Goal: Navigation & Orientation: Find specific page/section

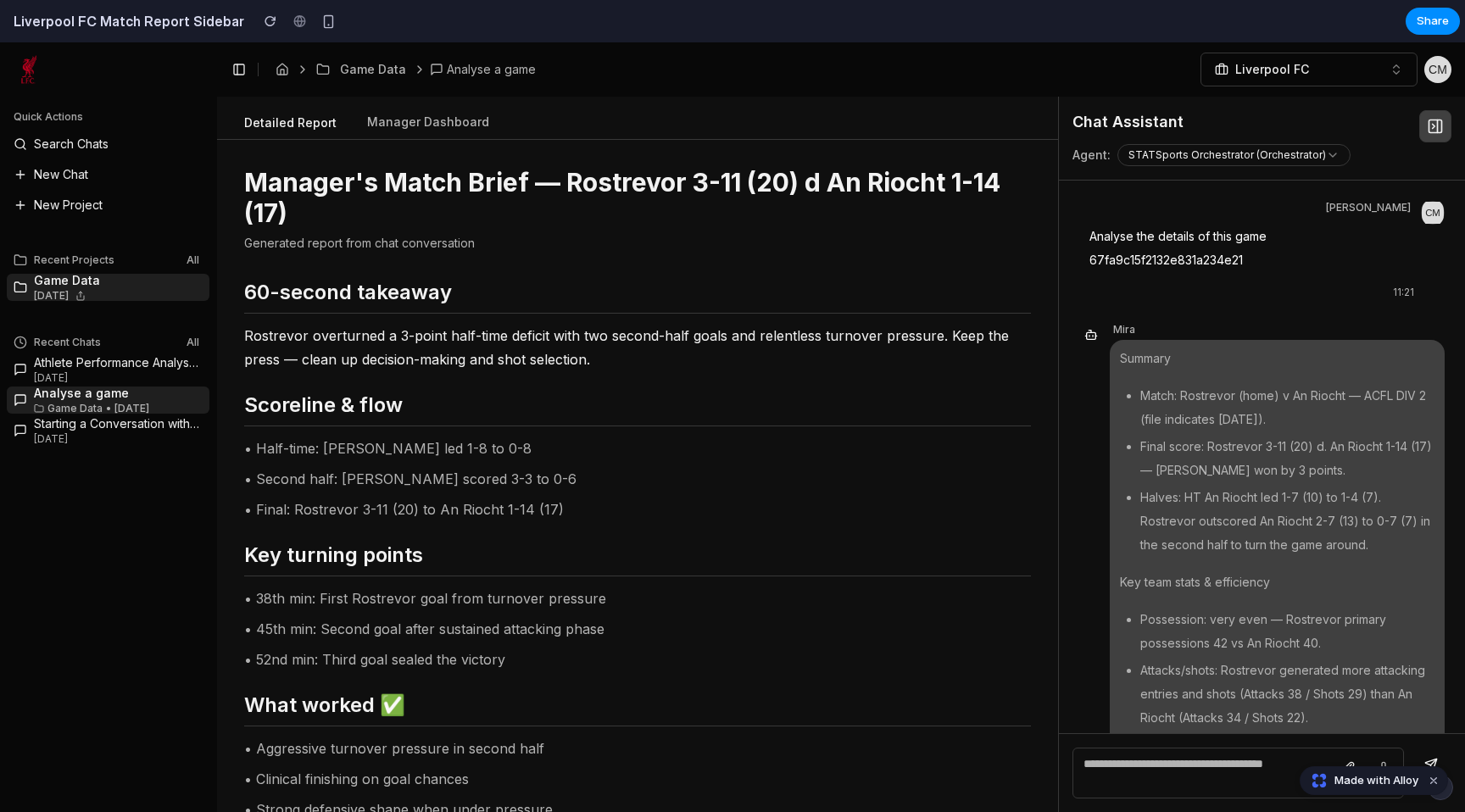
click at [415, 101] on div "Detailed Report Manager Dashboard" at bounding box center [637, 118] width 841 height 43
click at [415, 130] on button "Manager Dashboard" at bounding box center [428, 122] width 149 height 32
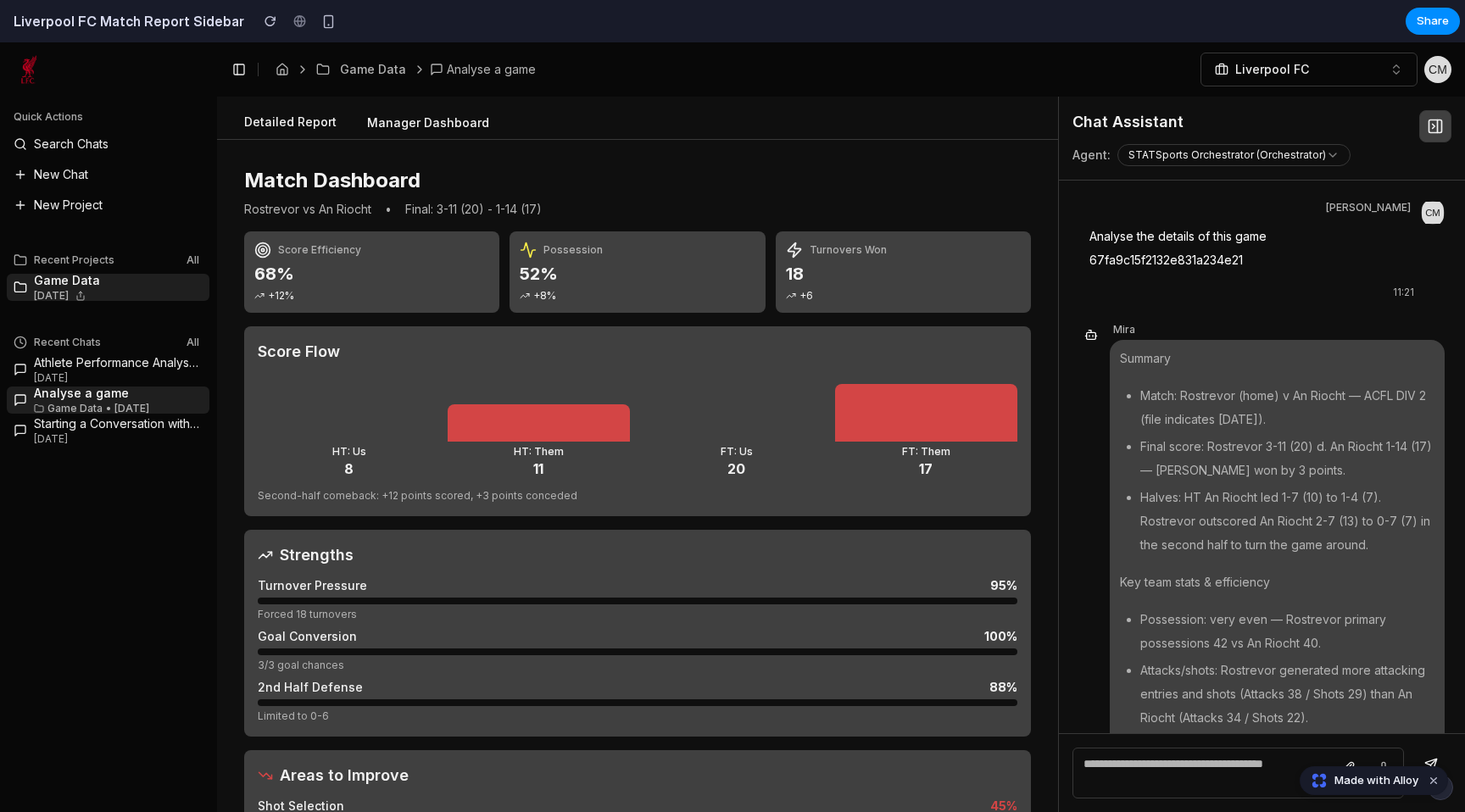
click at [310, 129] on button "Detailed Report" at bounding box center [290, 122] width 120 height 32
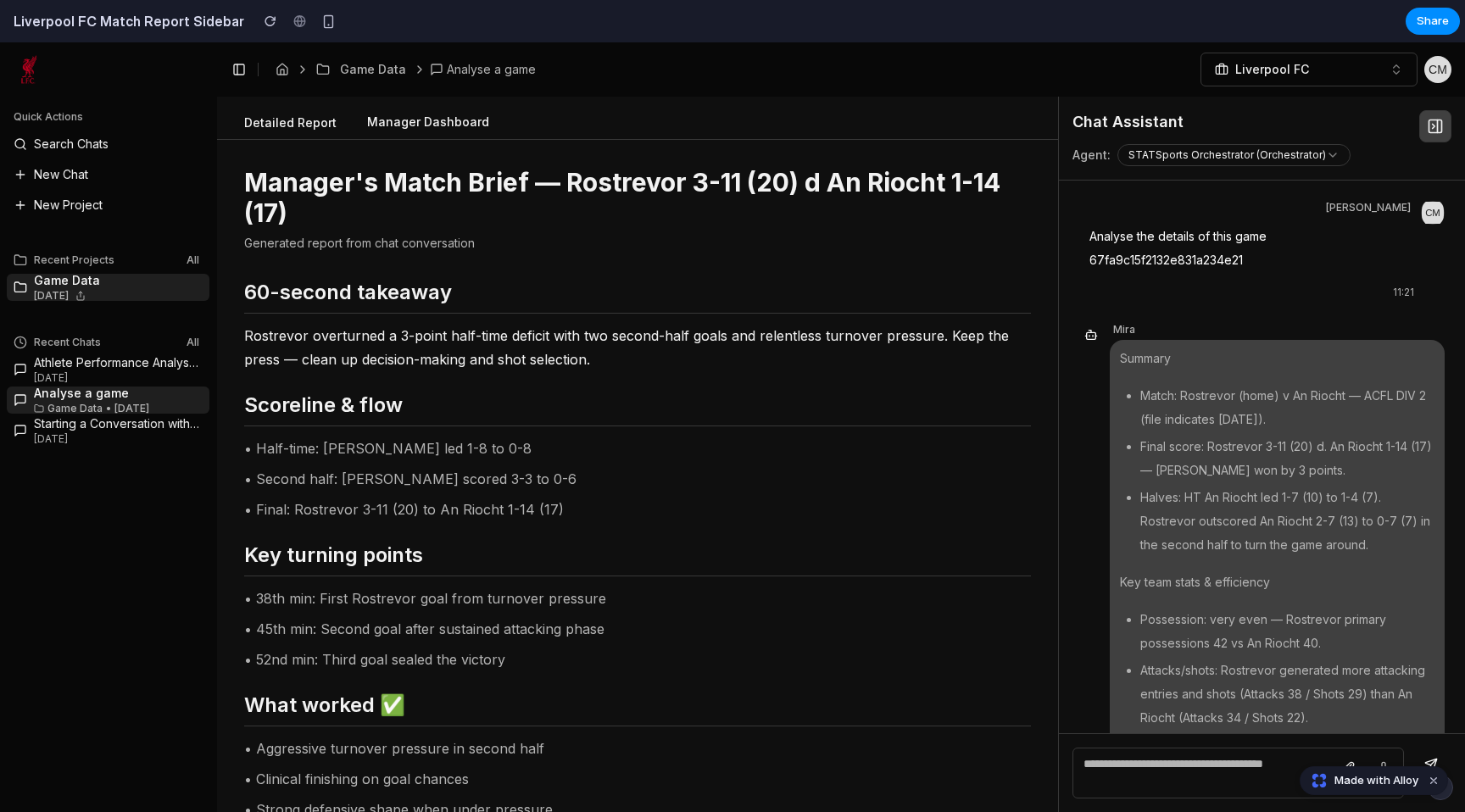
click at [415, 118] on button "Manager Dashboard" at bounding box center [428, 122] width 149 height 32
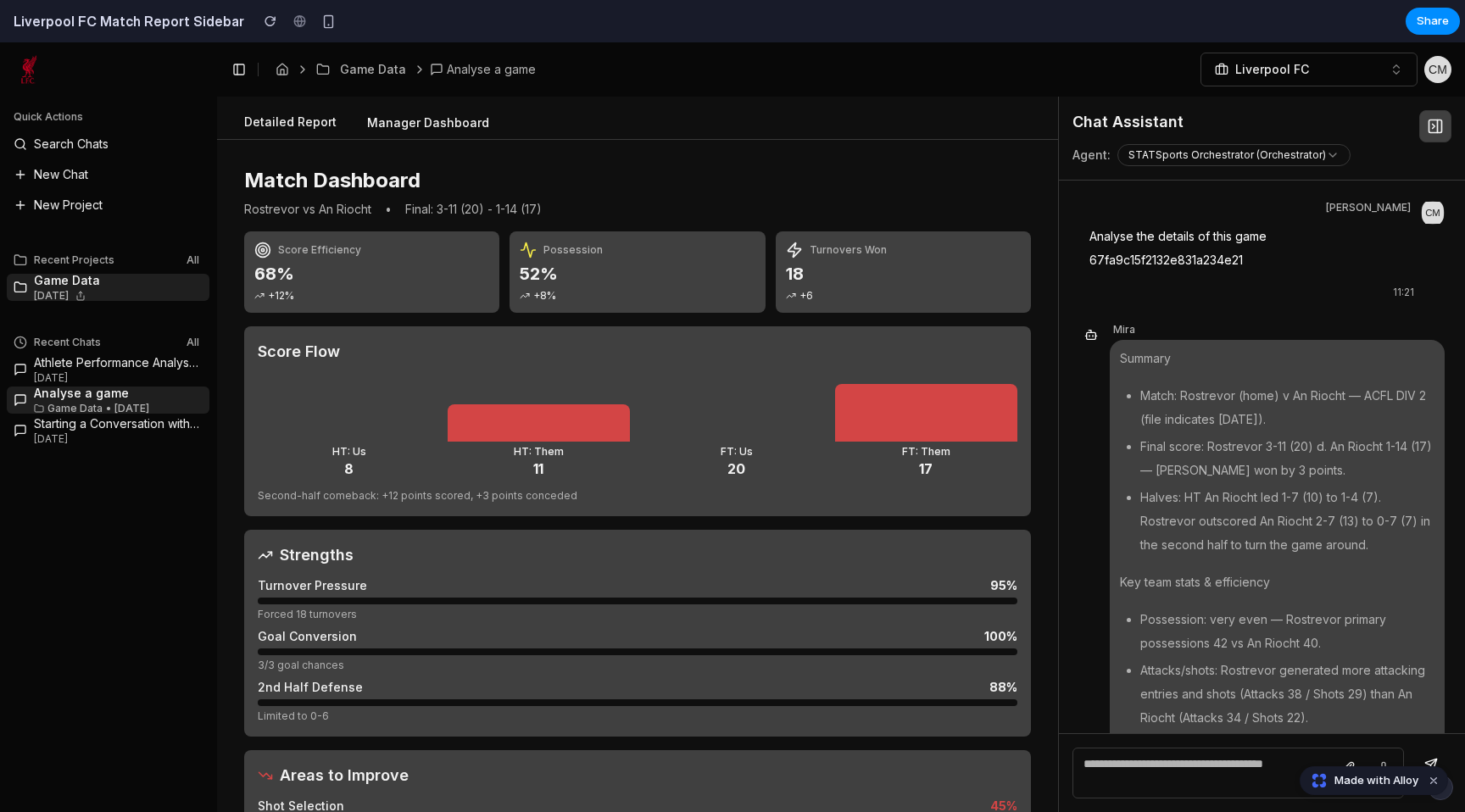
click at [280, 123] on button "Detailed Report" at bounding box center [290, 122] width 120 height 32
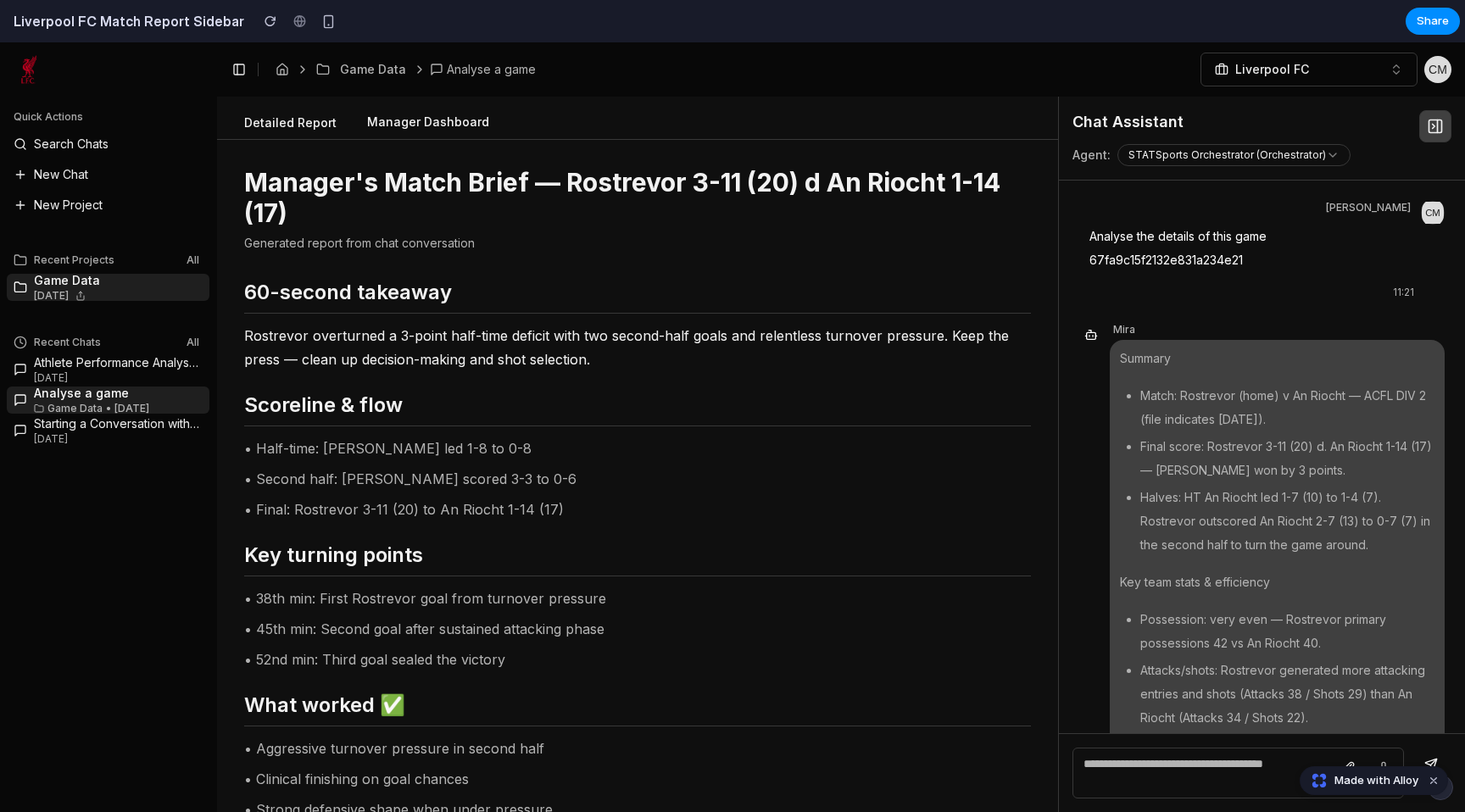
click at [413, 123] on button "Manager Dashboard" at bounding box center [428, 122] width 149 height 32
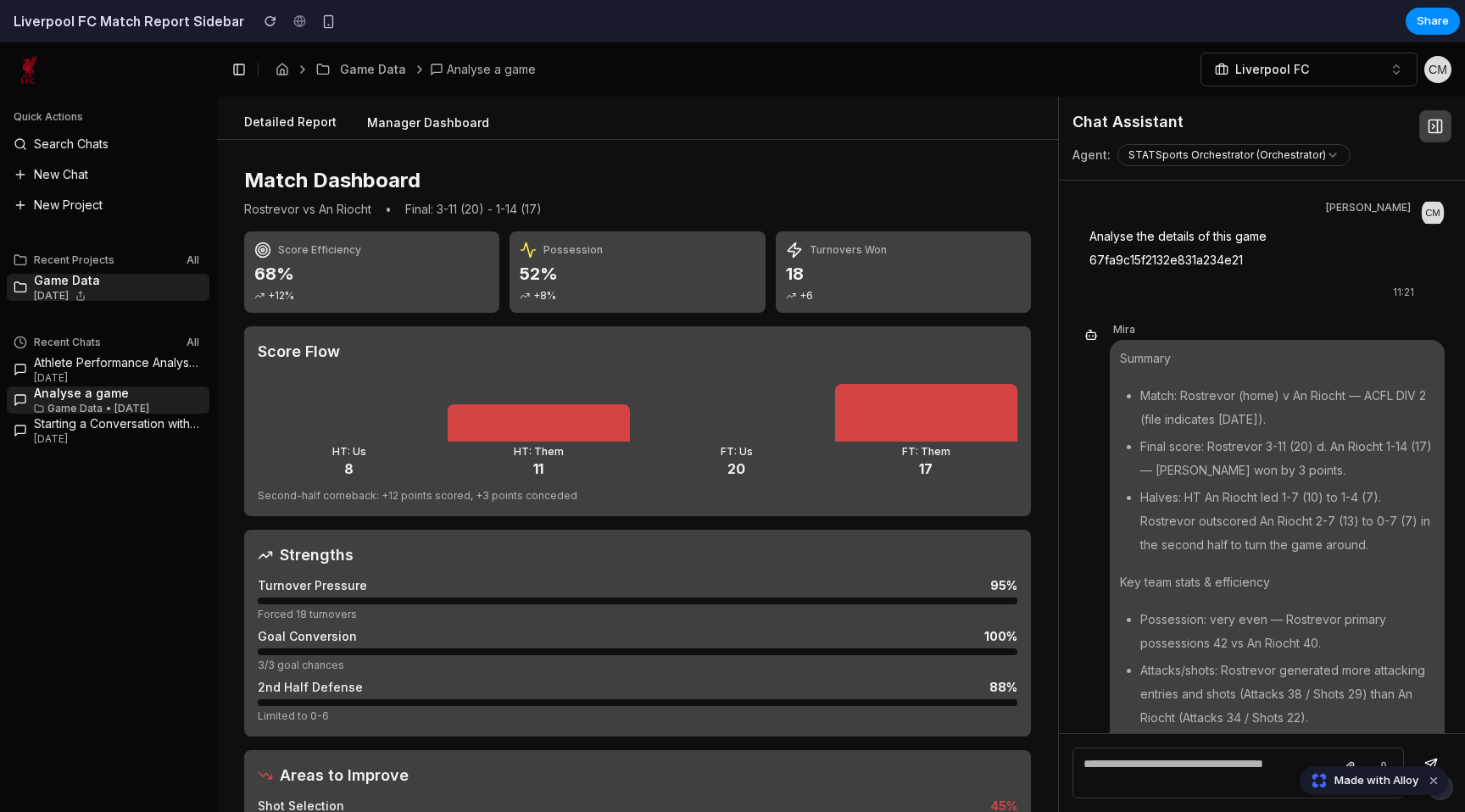
click at [285, 123] on button "Detailed Report" at bounding box center [290, 122] width 120 height 32
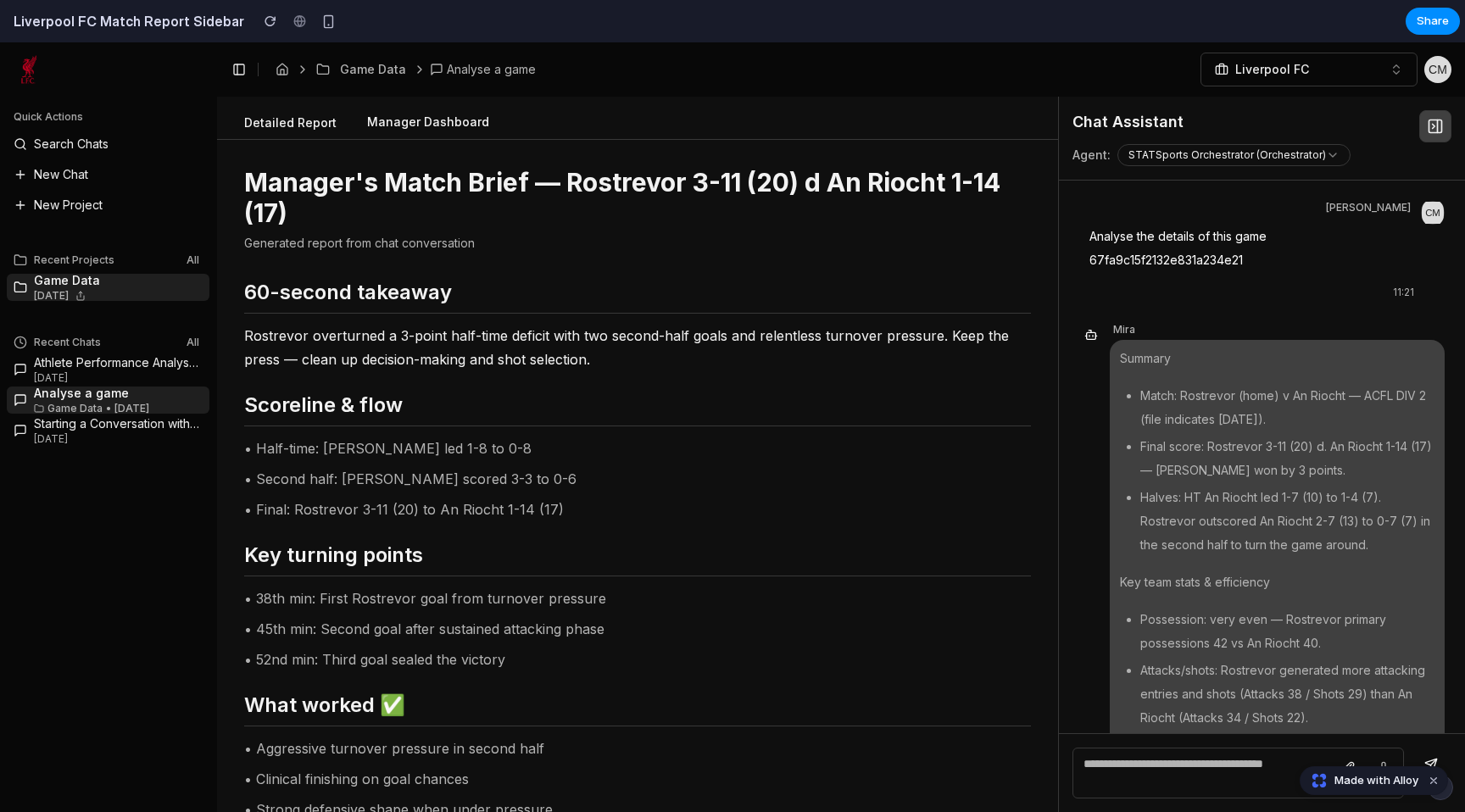
click at [426, 123] on button "Manager Dashboard" at bounding box center [428, 122] width 149 height 32
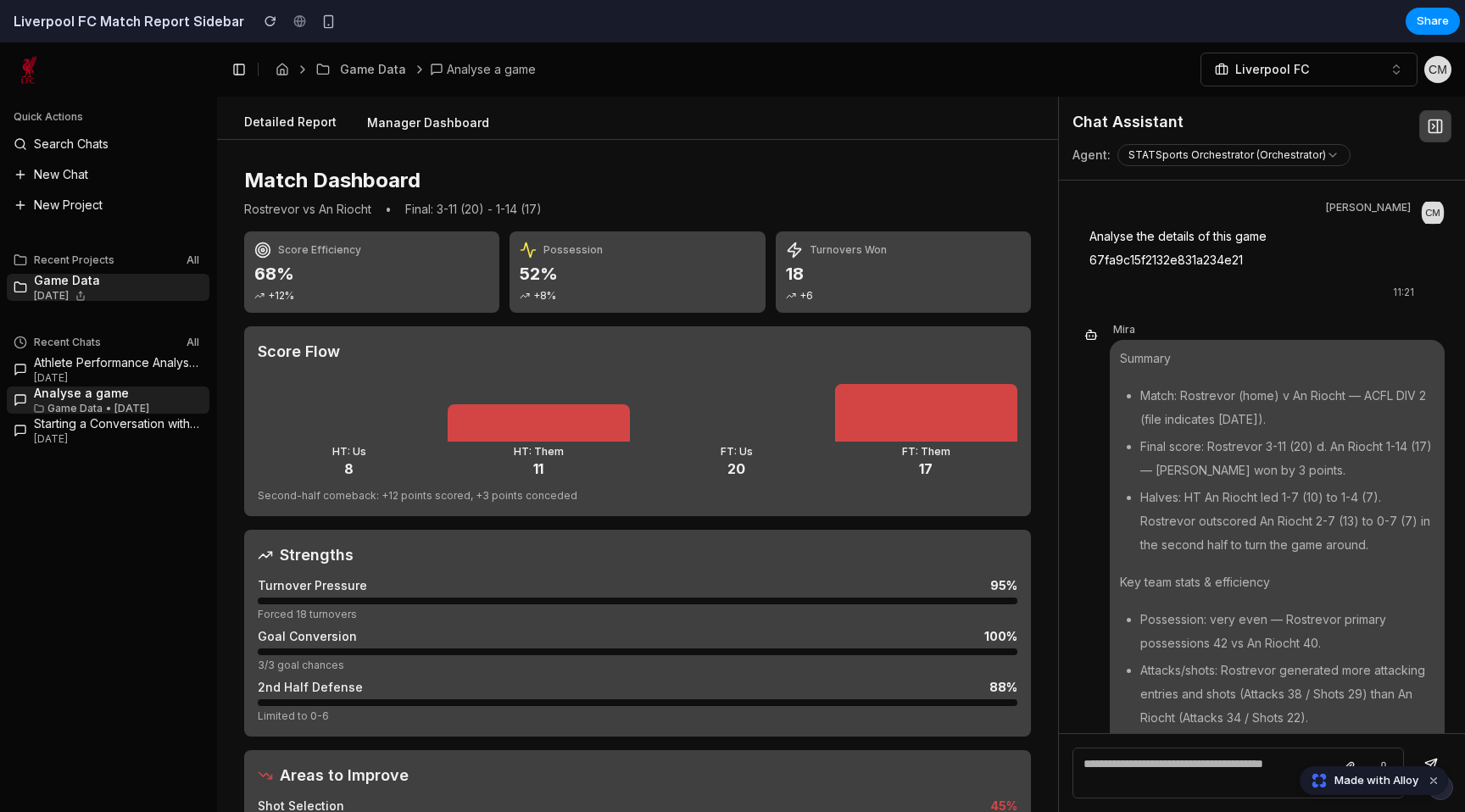
click at [297, 126] on button "Detailed Report" at bounding box center [290, 122] width 120 height 32
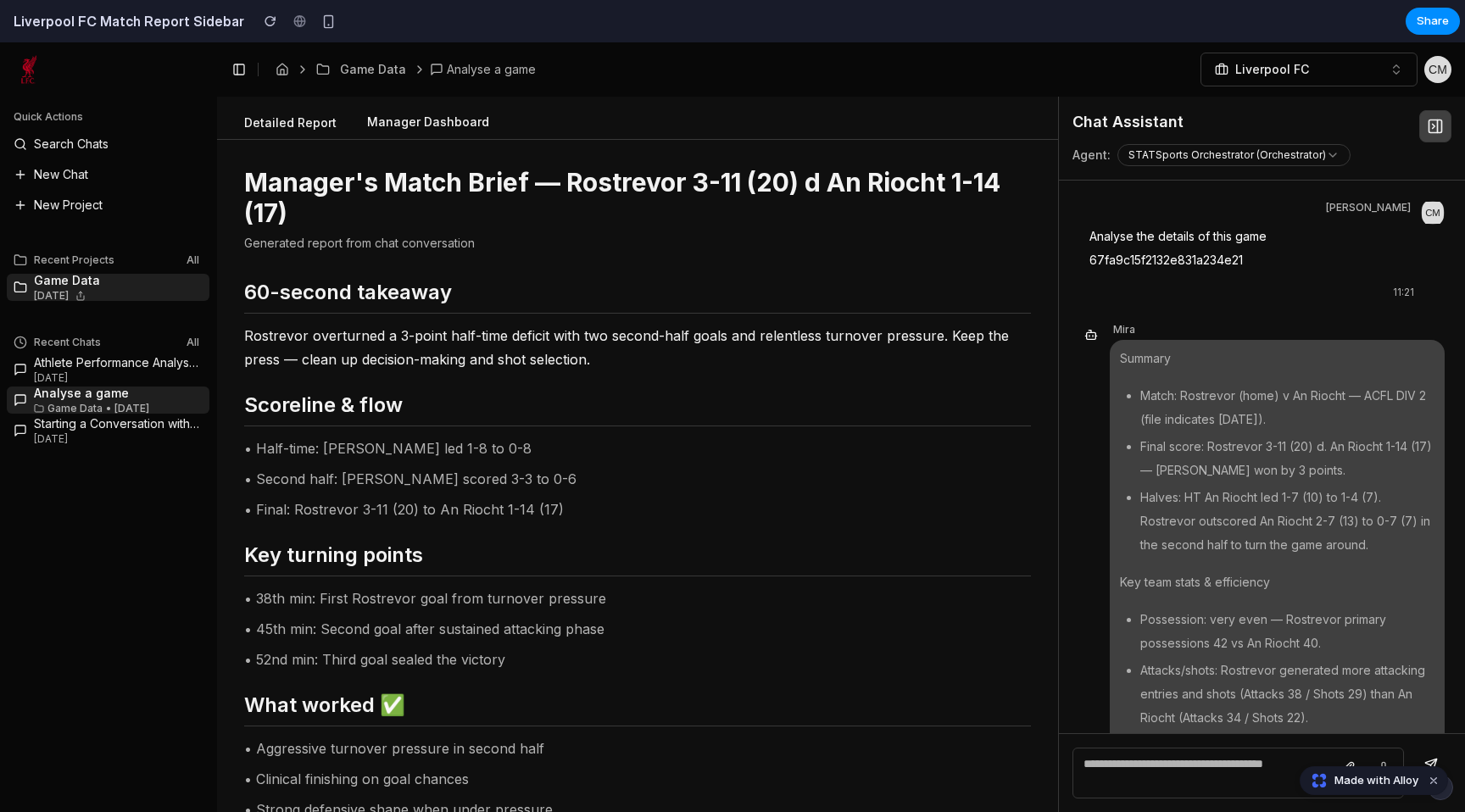
click at [417, 126] on button "Manager Dashboard" at bounding box center [428, 122] width 149 height 32
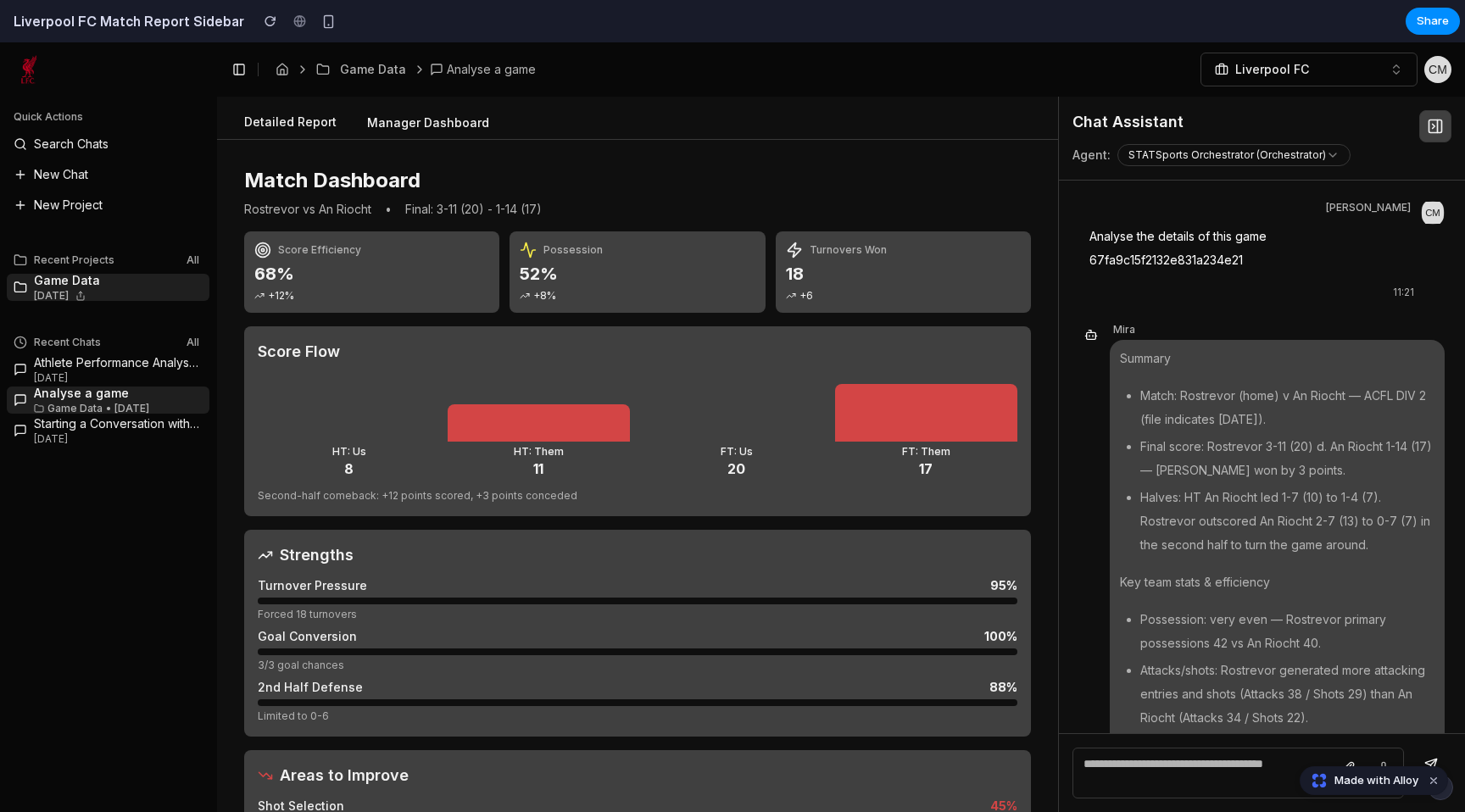
click at [277, 133] on button "Detailed Report" at bounding box center [290, 122] width 120 height 32
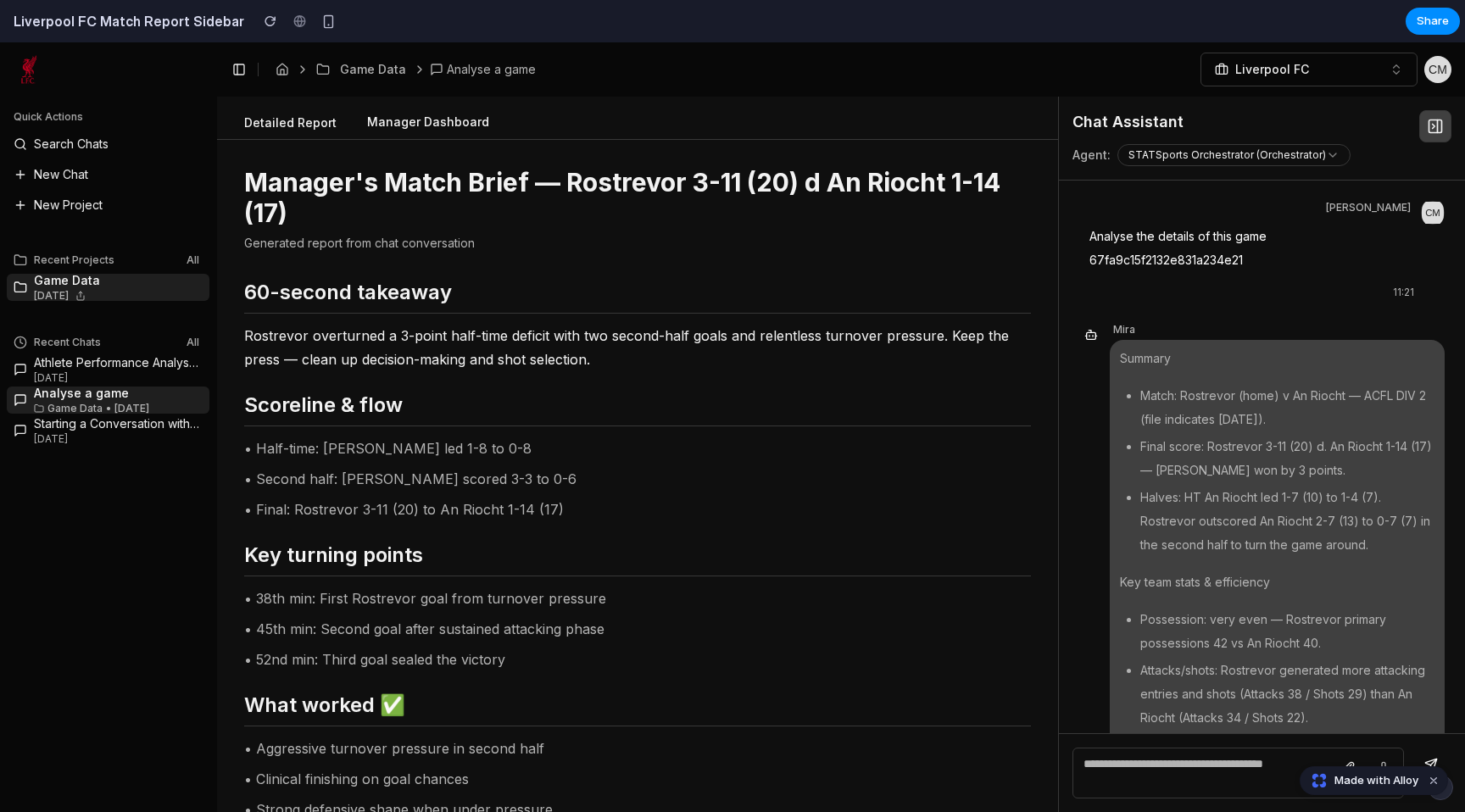
click at [382, 122] on button "Manager Dashboard" at bounding box center [428, 122] width 149 height 32
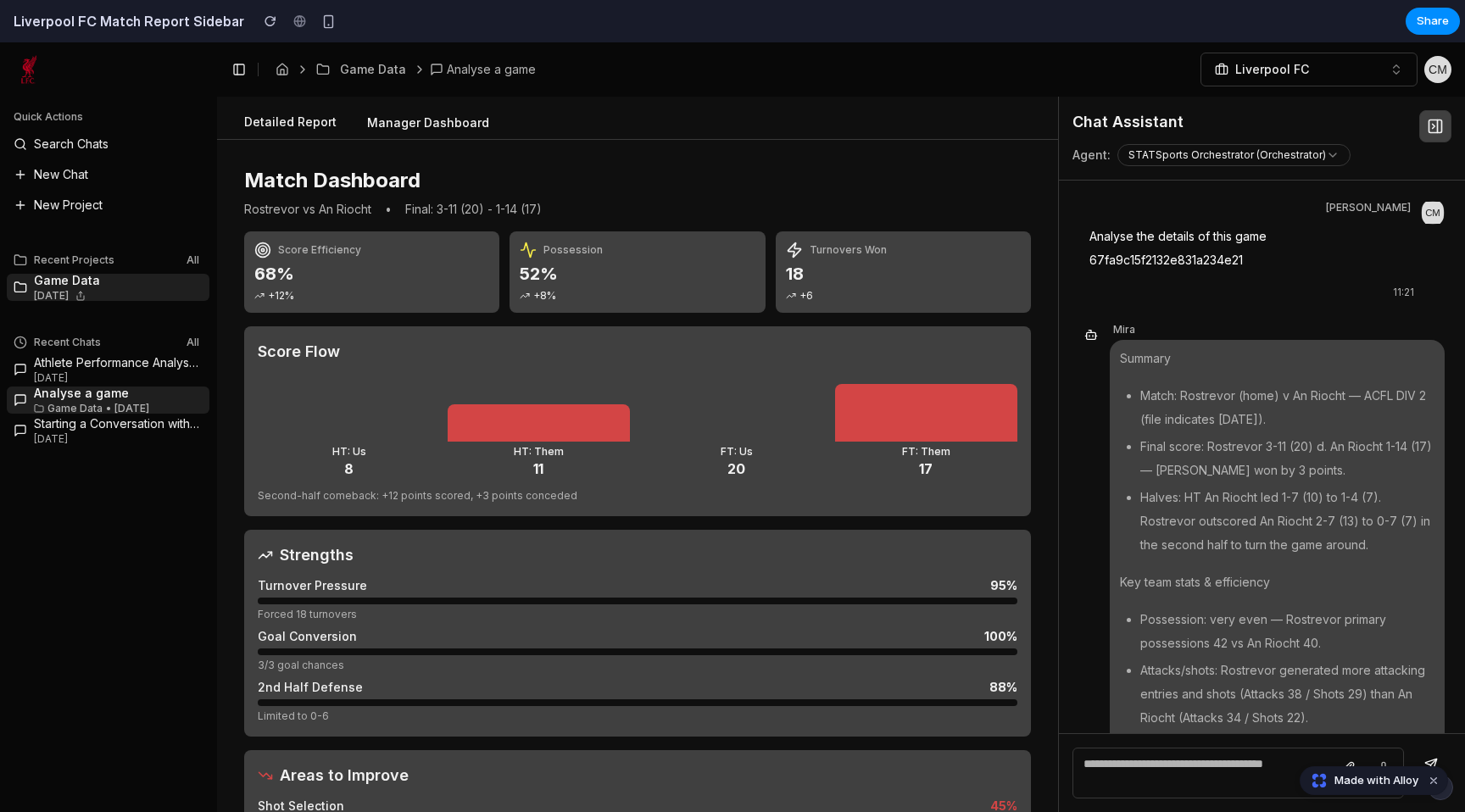
click at [291, 126] on button "Detailed Report" at bounding box center [290, 122] width 120 height 32
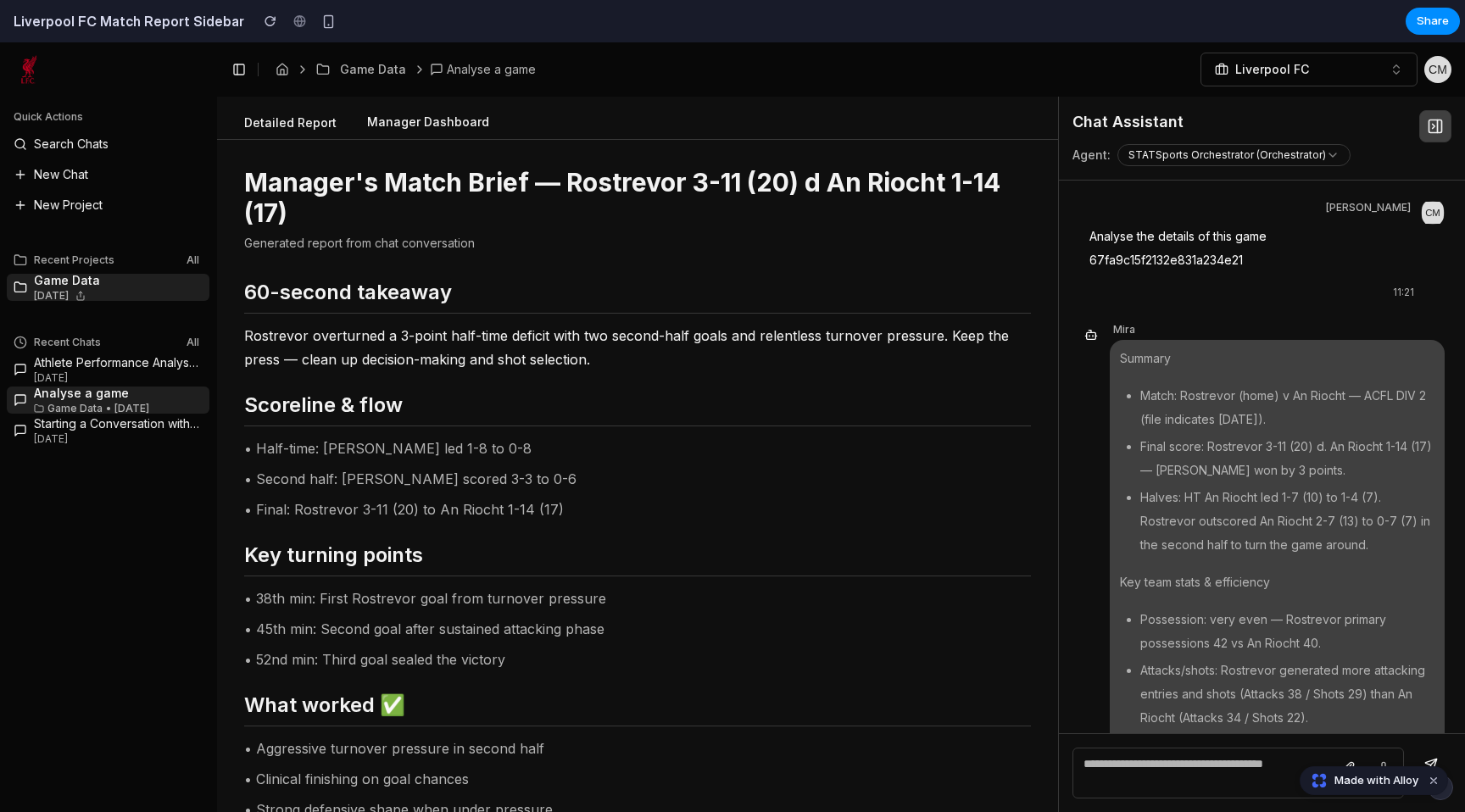
click at [380, 125] on button "Manager Dashboard" at bounding box center [428, 122] width 149 height 32
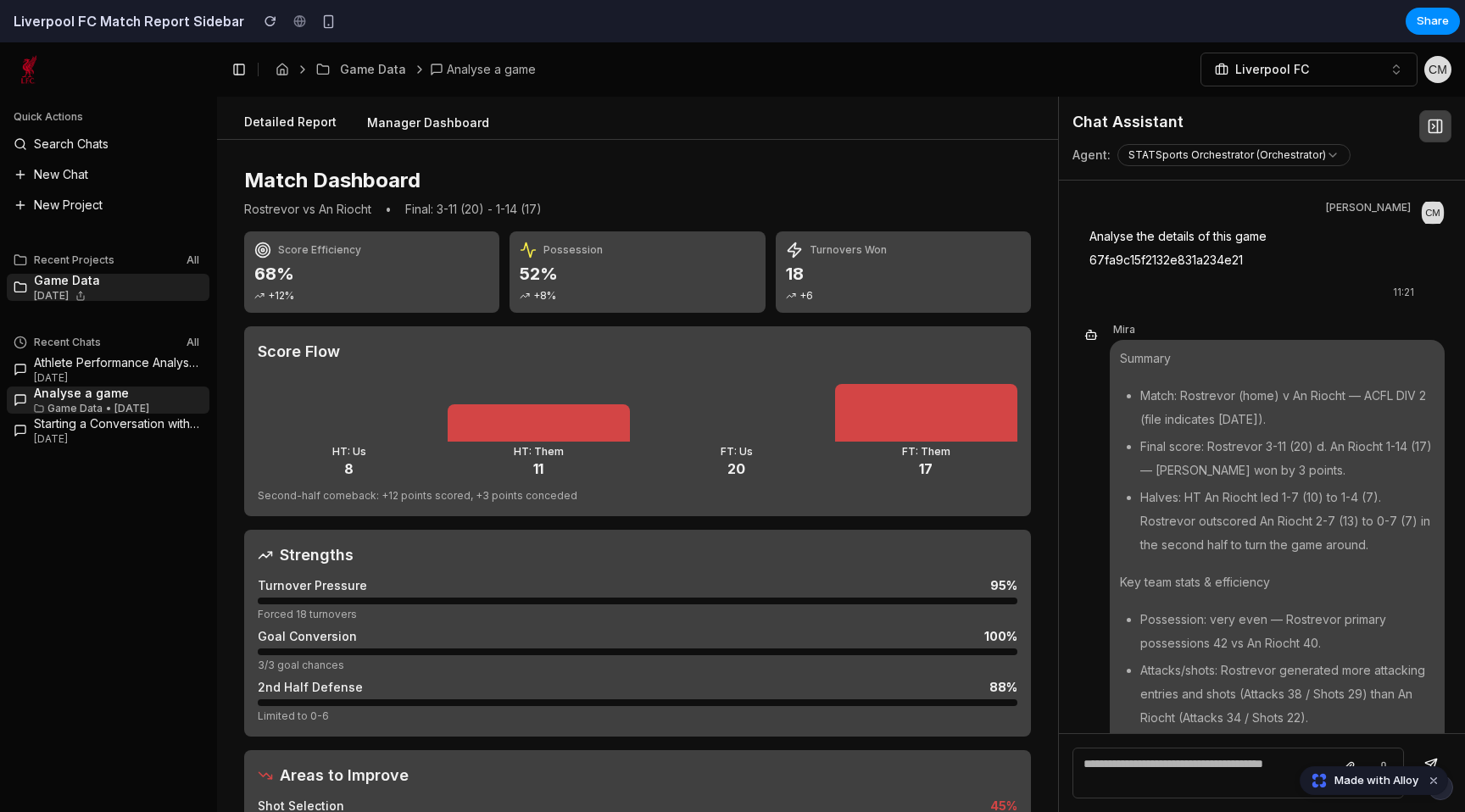
click at [278, 125] on button "Detailed Report" at bounding box center [290, 122] width 120 height 32
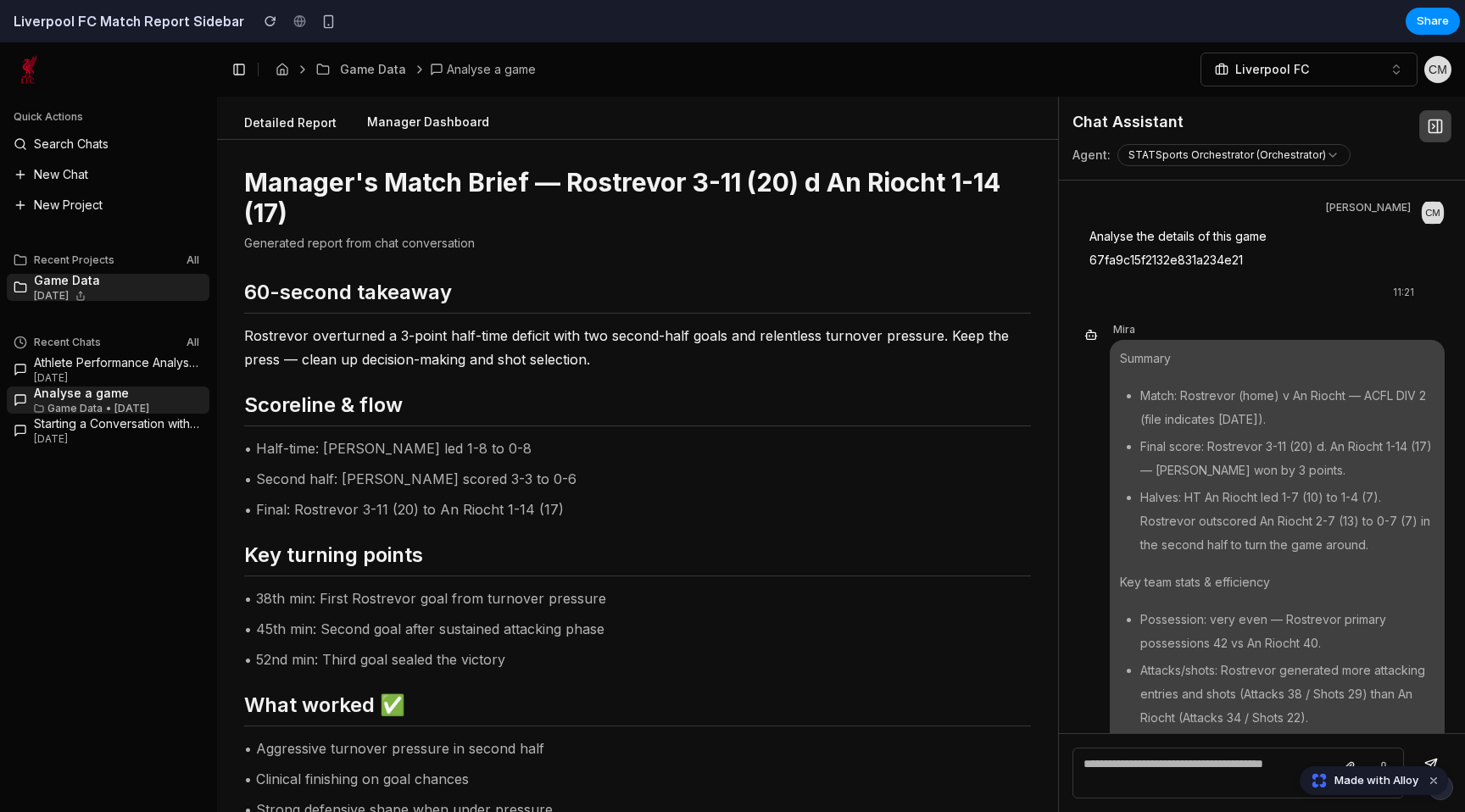
click at [392, 128] on button "Manager Dashboard" at bounding box center [428, 122] width 149 height 32
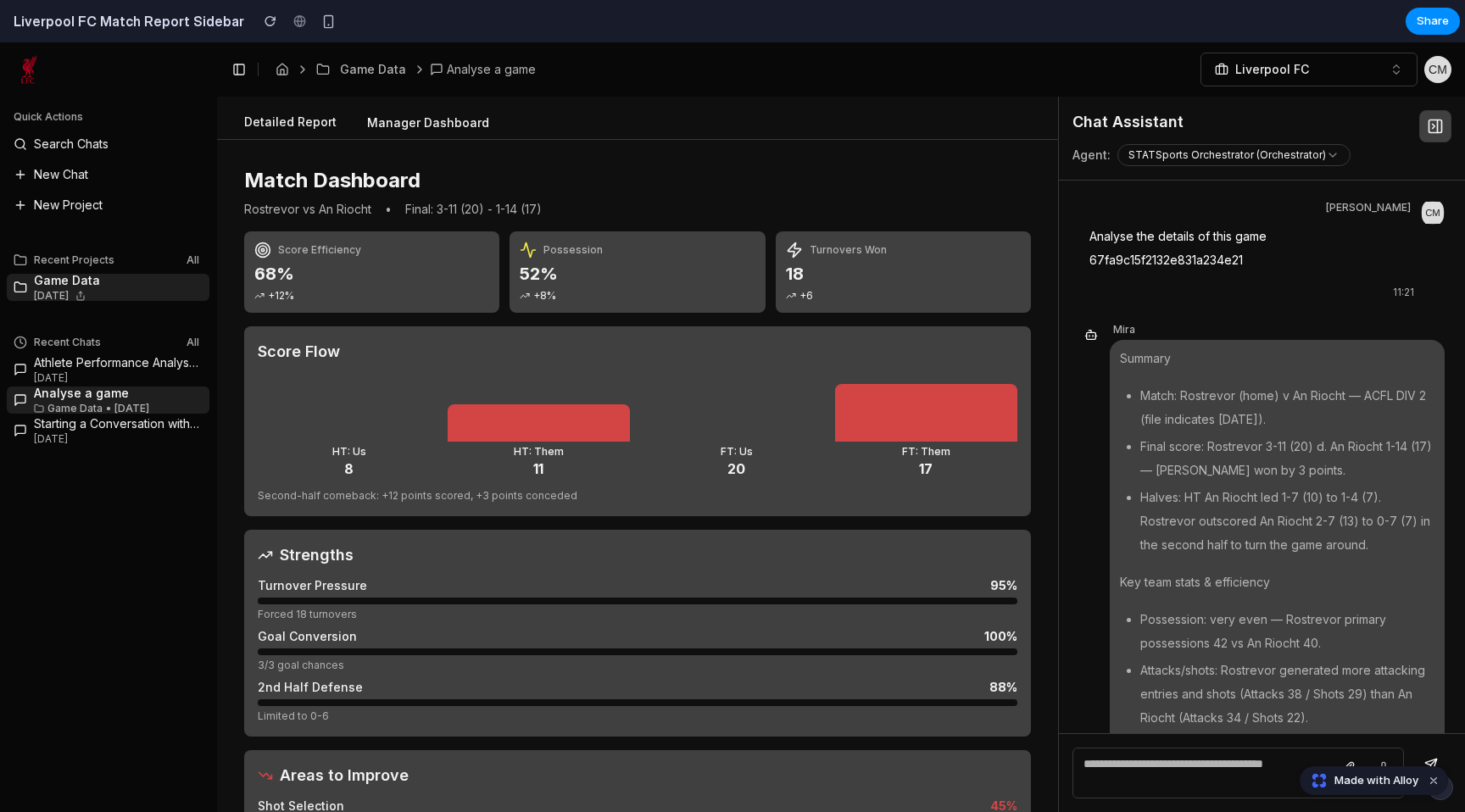
click at [285, 125] on button "Detailed Report" at bounding box center [290, 122] width 120 height 32
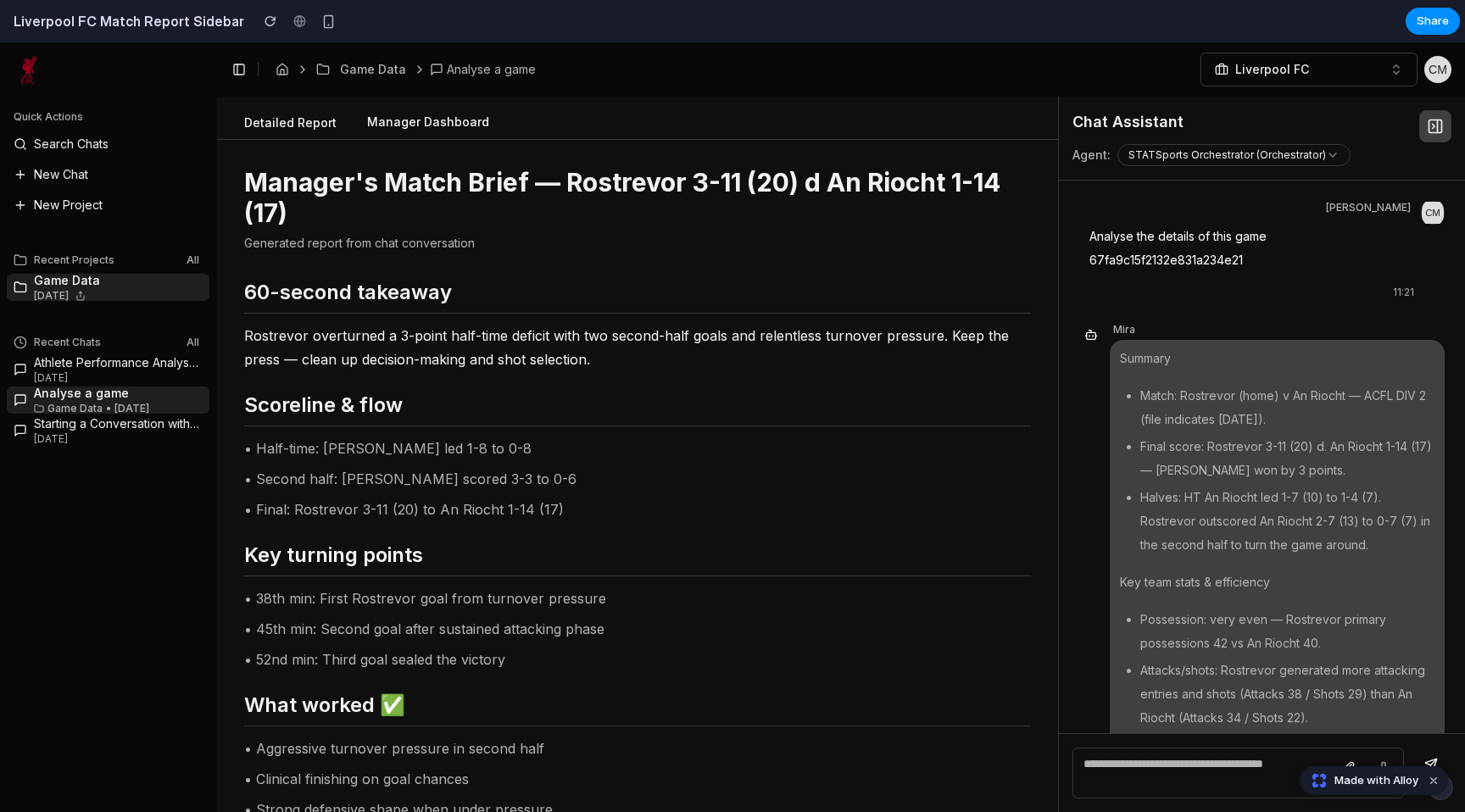
click at [417, 127] on button "Manager Dashboard" at bounding box center [428, 122] width 149 height 32
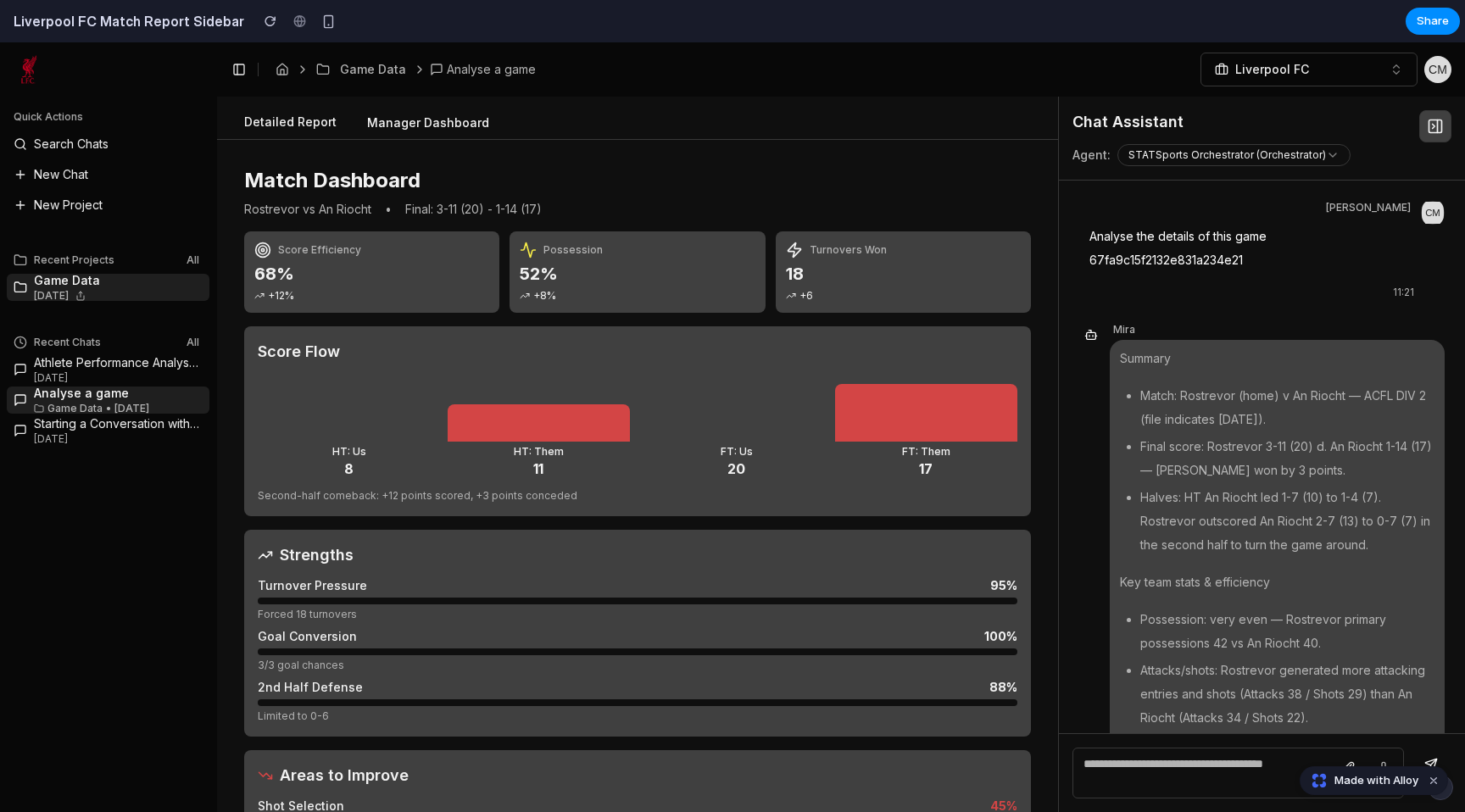
click at [299, 128] on button "Detailed Report" at bounding box center [290, 122] width 120 height 32
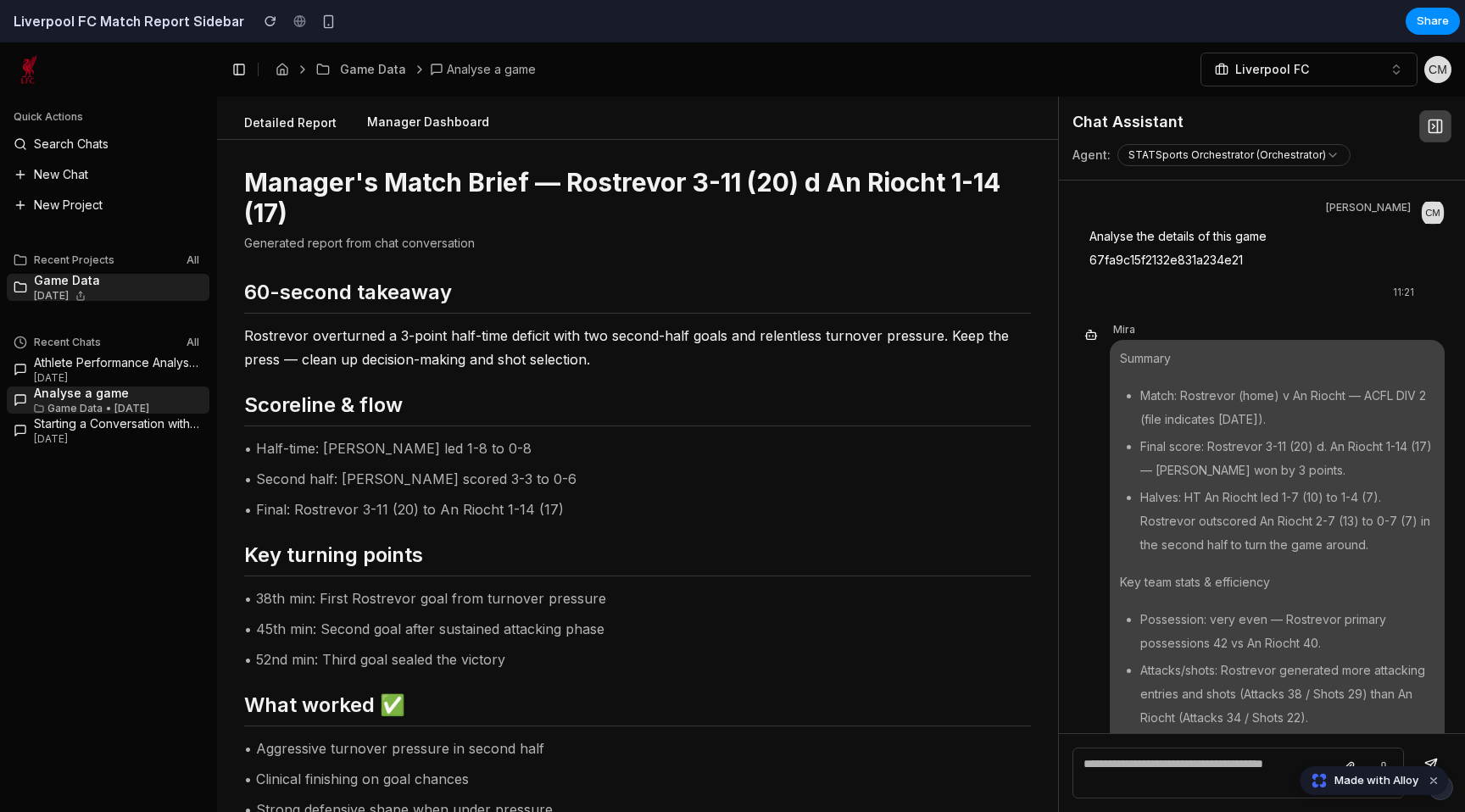
click at [435, 133] on button "Manager Dashboard" at bounding box center [428, 122] width 149 height 32
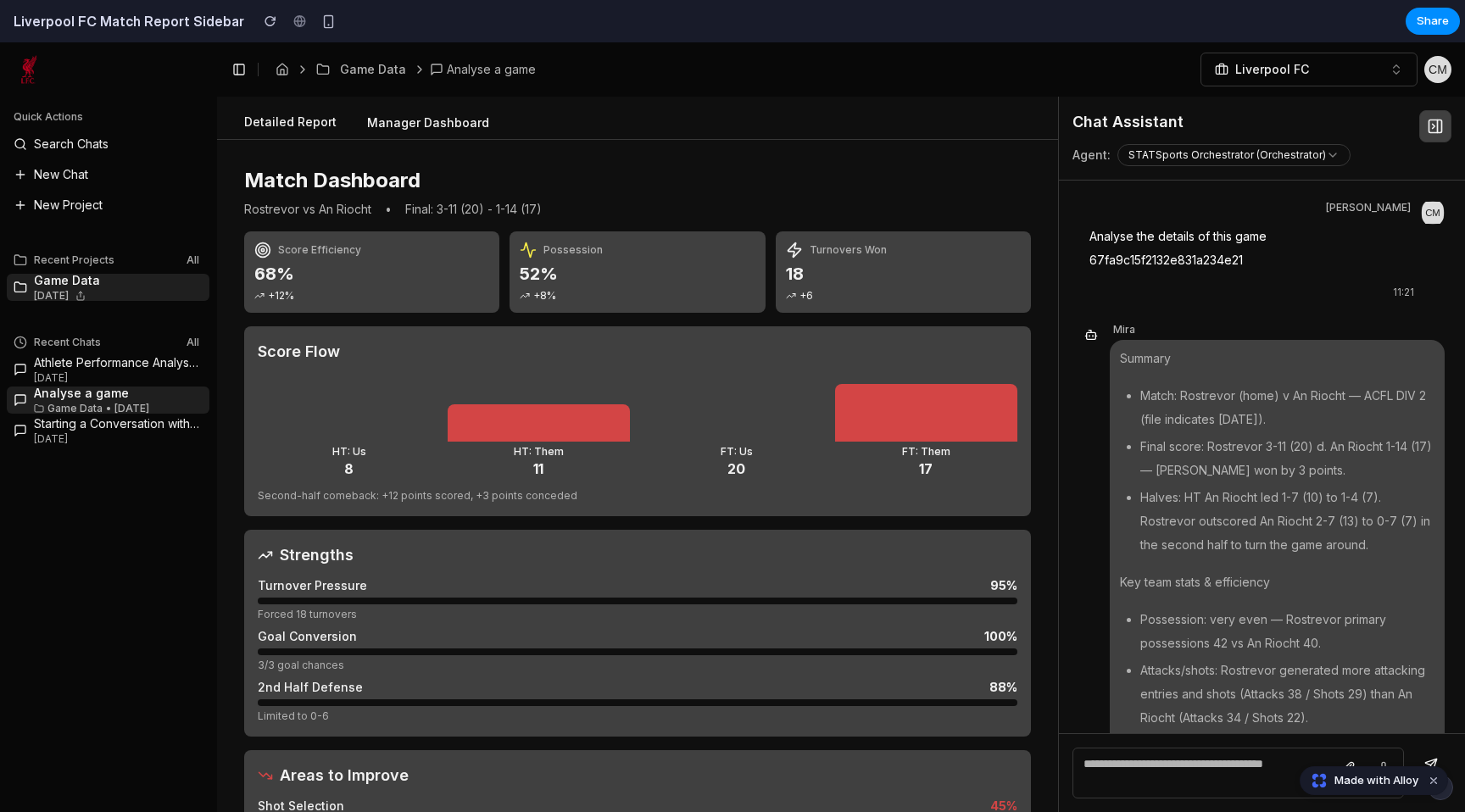
click at [298, 114] on button "Detailed Report" at bounding box center [290, 122] width 120 height 32
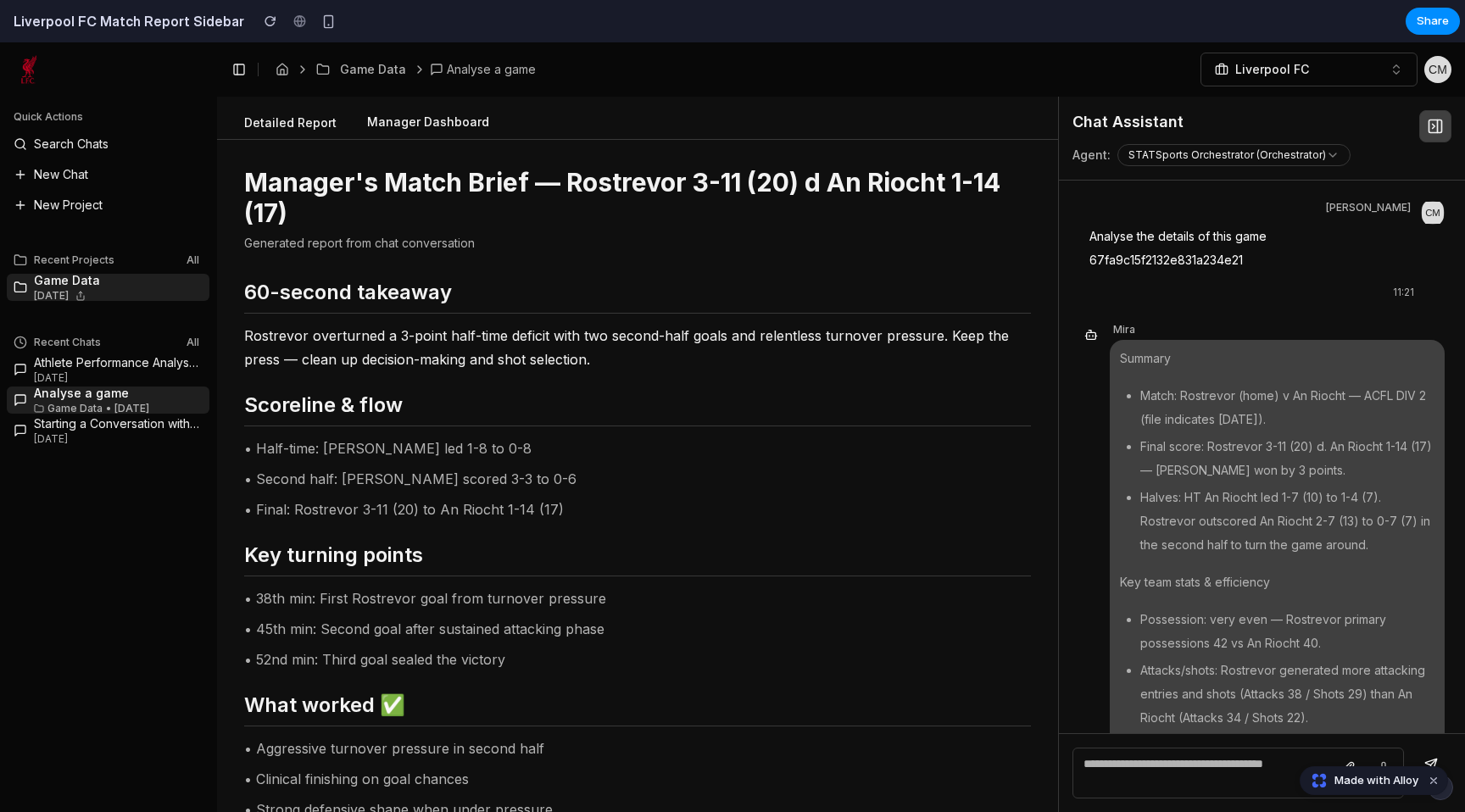
click at [402, 128] on button "Manager Dashboard" at bounding box center [428, 122] width 149 height 32
